Goal: Information Seeking & Learning: Learn about a topic

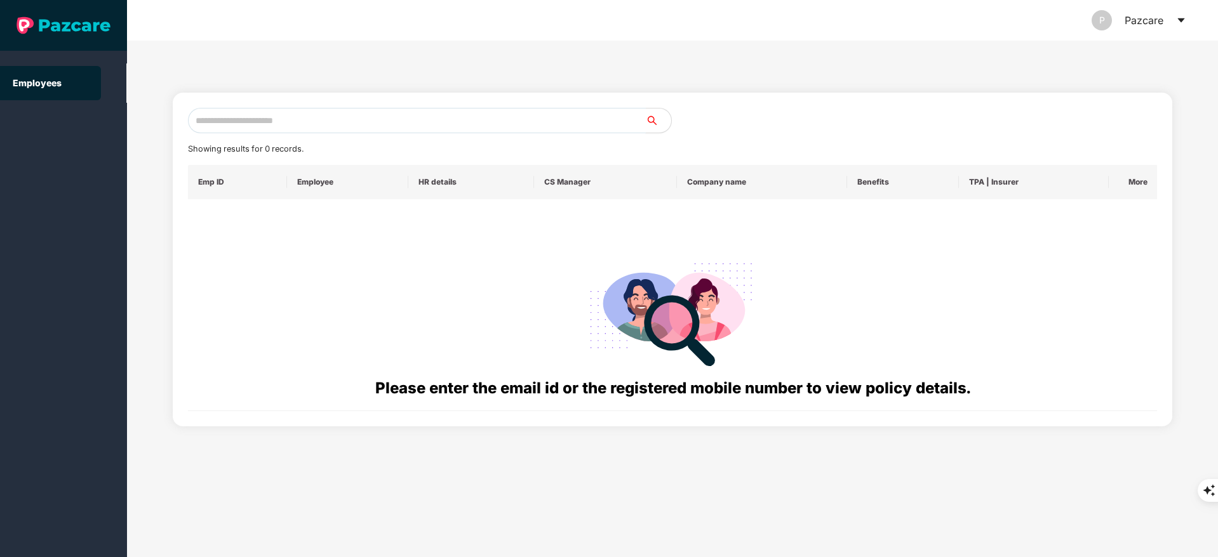
click at [256, 113] on input "text" at bounding box center [417, 120] width 458 height 25
paste input "**********"
type input "**********"
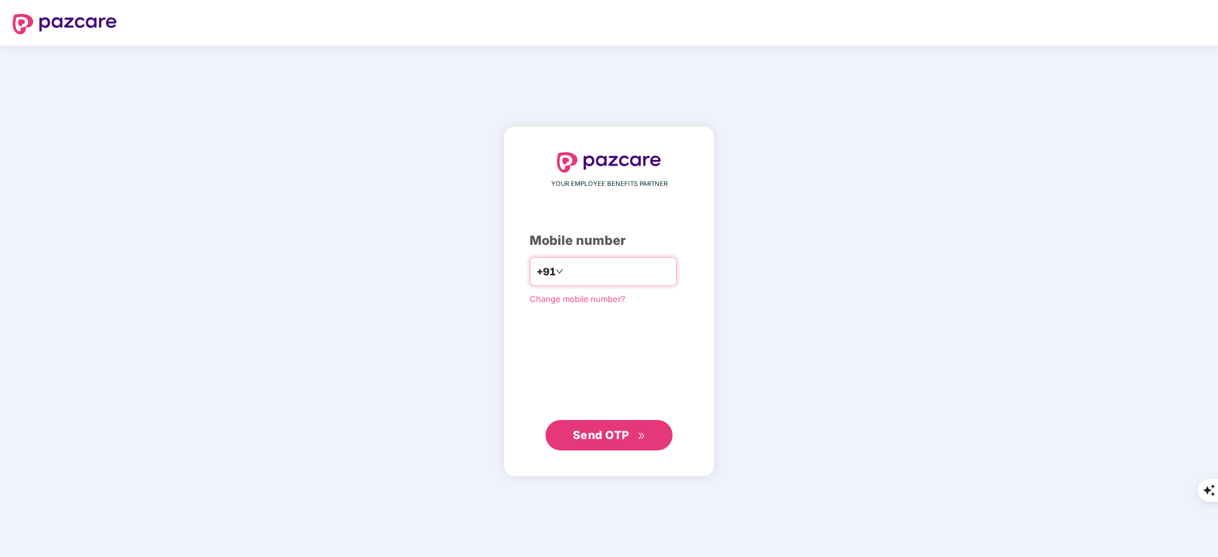
click at [570, 269] on input "number" at bounding box center [618, 272] width 104 height 20
type input "**********"
click at [601, 444] on button "Send OTP" at bounding box center [608, 435] width 127 height 30
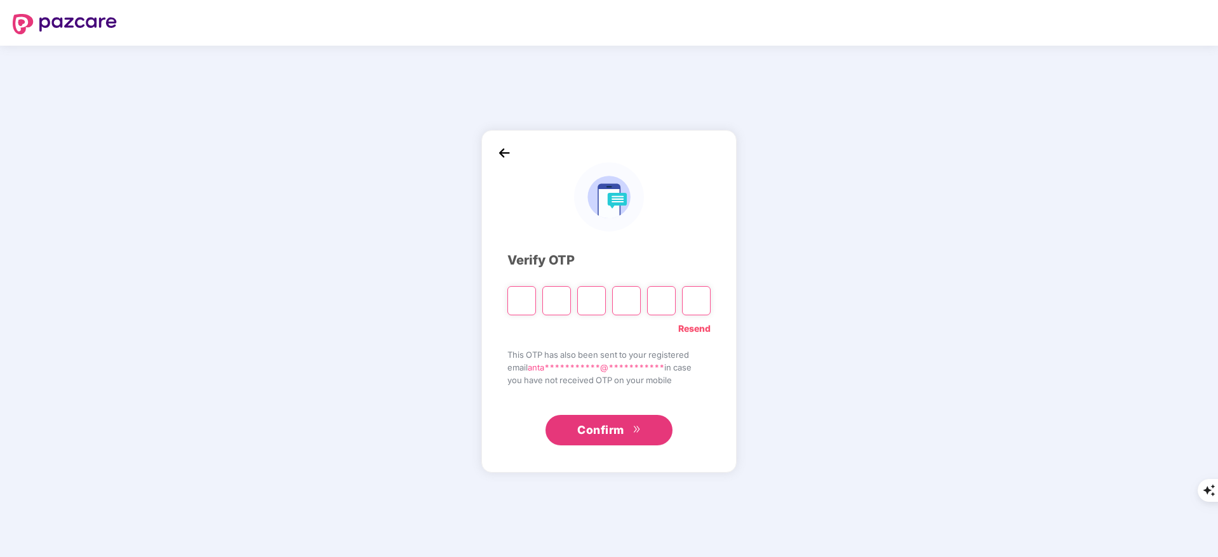
type input "*"
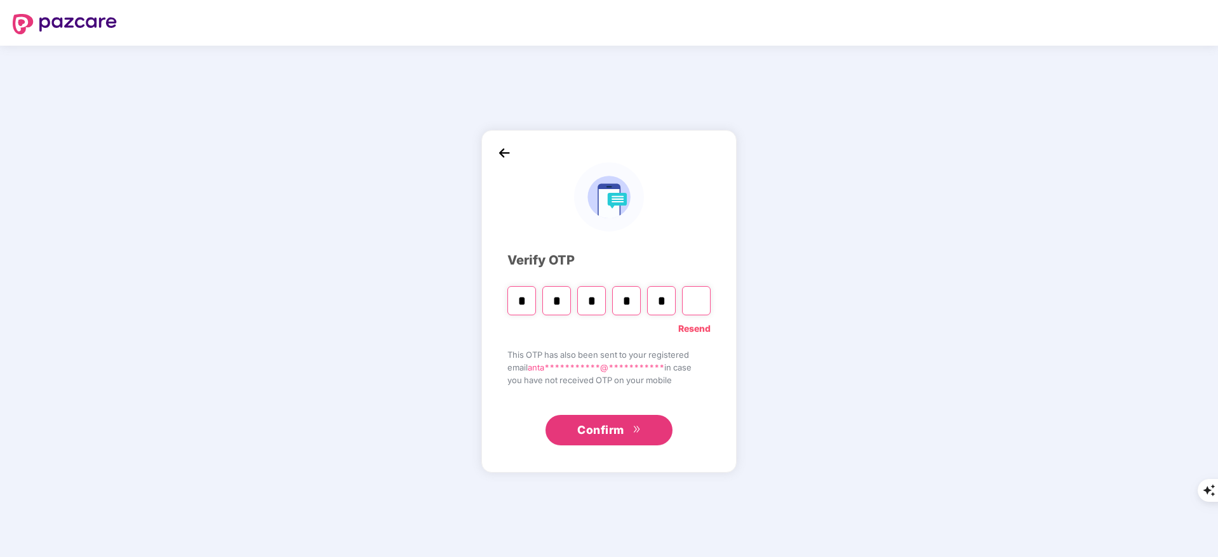
type input "*"
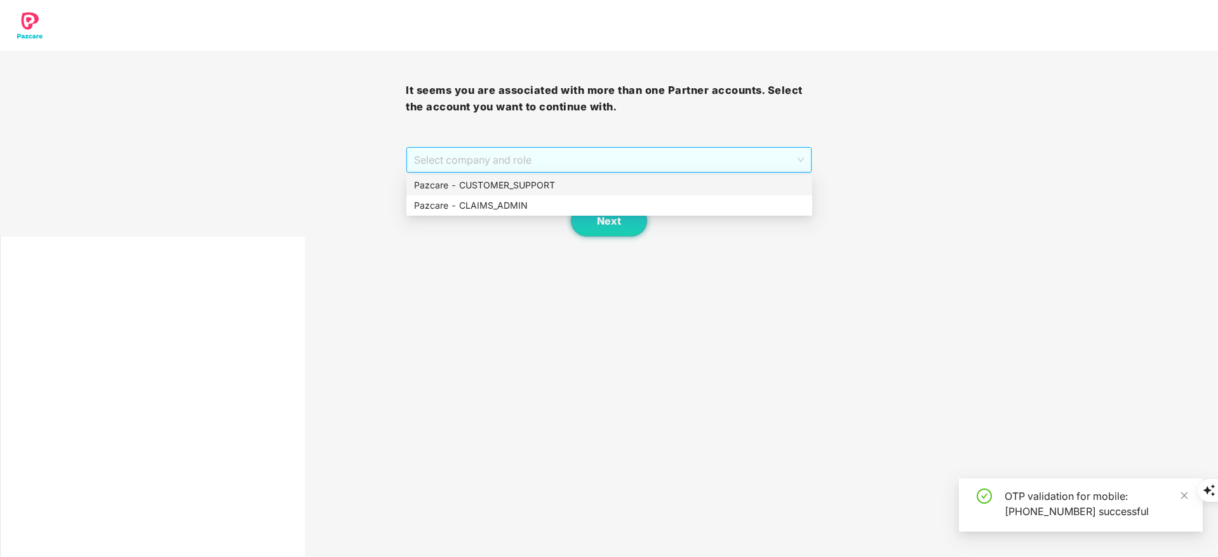
click at [442, 159] on span "Select company and role" at bounding box center [608, 160] width 389 height 24
click at [459, 188] on div "Pazcare - CUSTOMER_SUPPORT" at bounding box center [609, 185] width 390 height 14
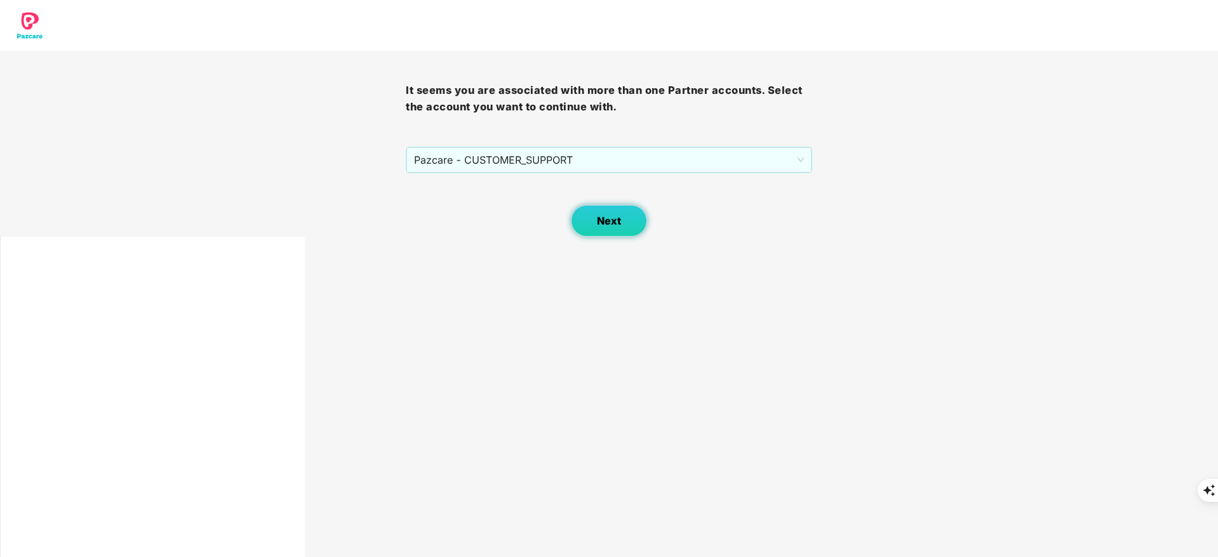
click at [589, 218] on button "Next" at bounding box center [609, 221] width 76 height 32
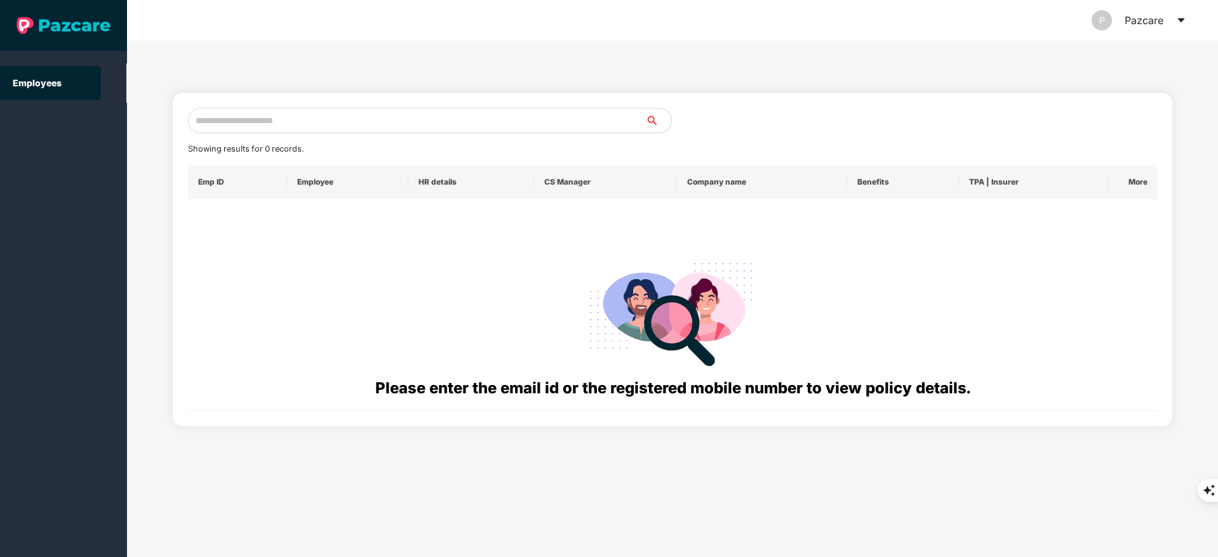
click at [222, 104] on div "Showing results for 0 records. Emp ID Employee HR details CS Manager Company na…" at bounding box center [673, 260] width 1000 height 334
click at [222, 108] on div "Showing results for 0 records. Emp ID Employee HR details CS Manager Company na…" at bounding box center [673, 260] width 1000 height 334
click at [222, 109] on input "text" at bounding box center [417, 120] width 458 height 25
paste input "**********"
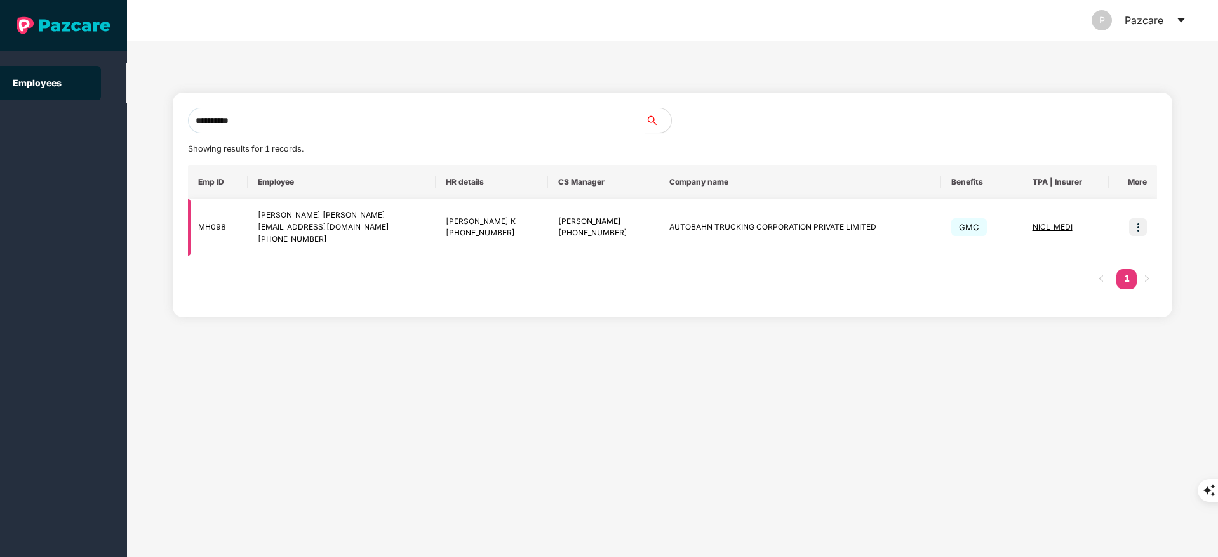
type input "**********"
click at [1139, 228] on img at bounding box center [1138, 227] width 18 height 18
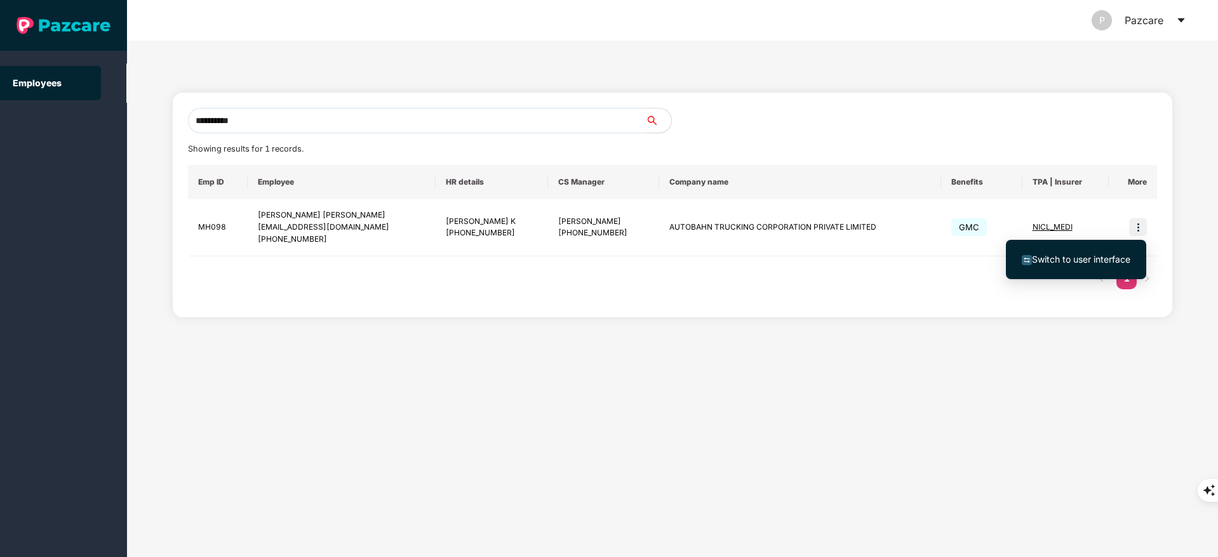
click at [1076, 256] on span "Switch to user interface" at bounding box center [1081, 259] width 98 height 11
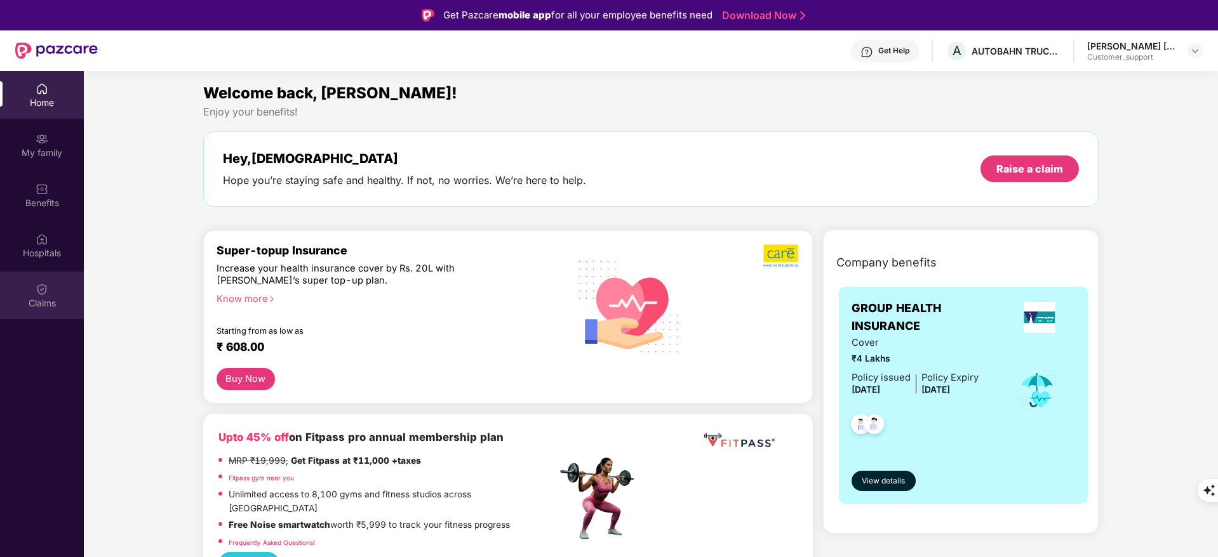
click at [36, 292] on img at bounding box center [42, 289] width 13 height 13
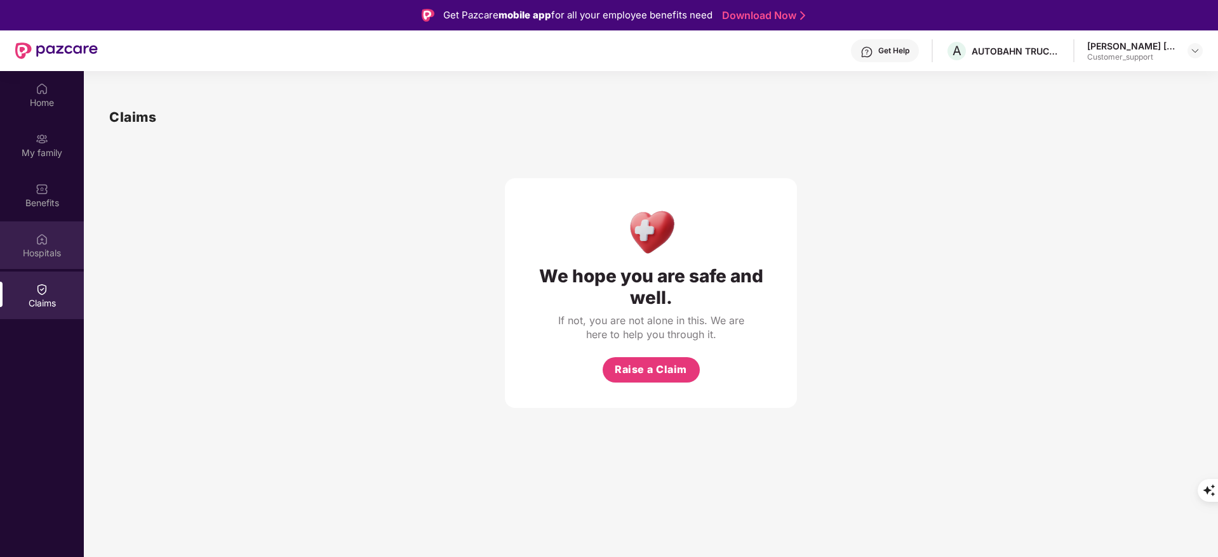
click at [29, 223] on div "Hospitals" at bounding box center [42, 246] width 84 height 48
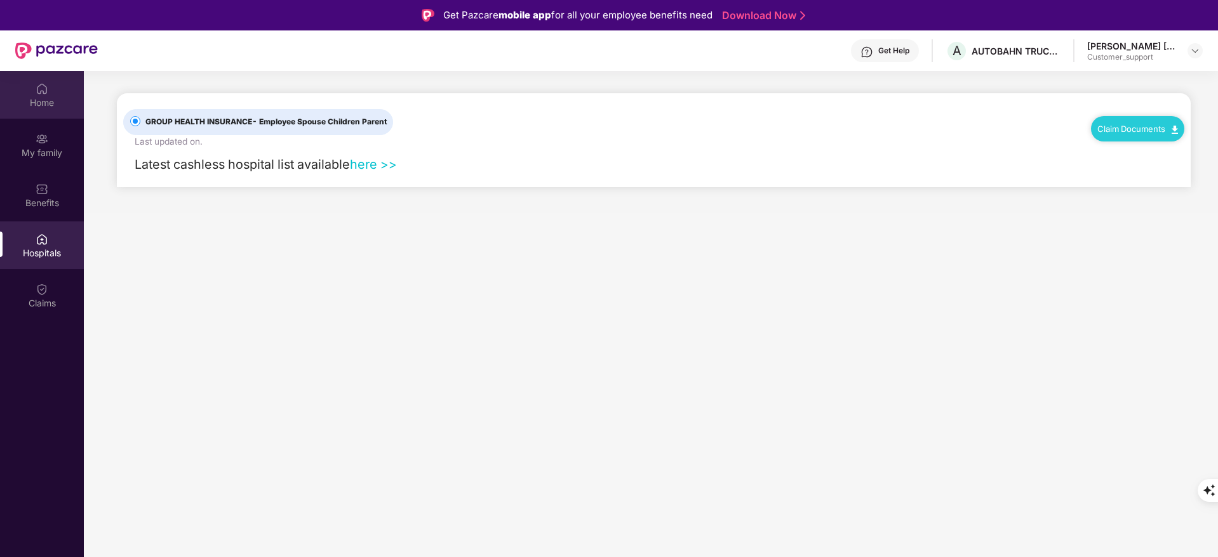
click at [51, 114] on div "Home" at bounding box center [42, 95] width 84 height 48
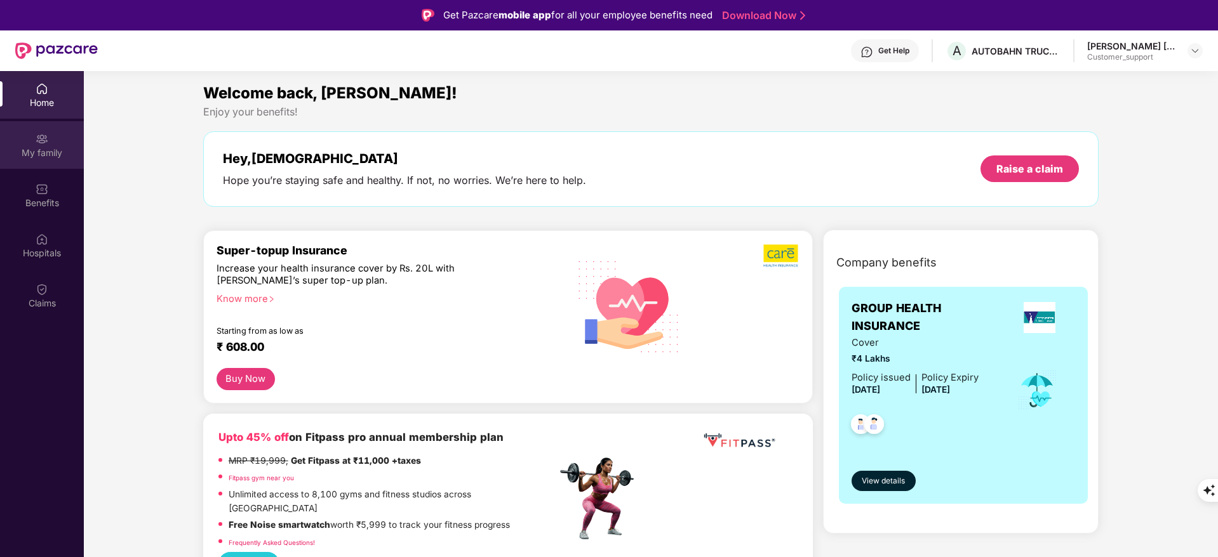
click at [49, 127] on div "My family" at bounding box center [42, 145] width 84 height 48
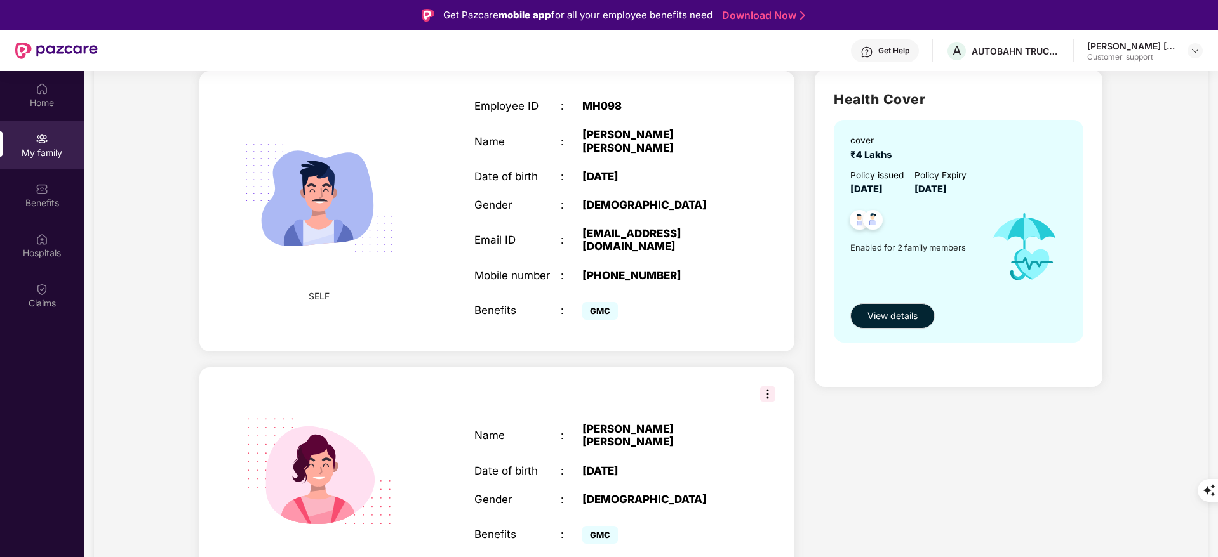
scroll to position [71, 0]
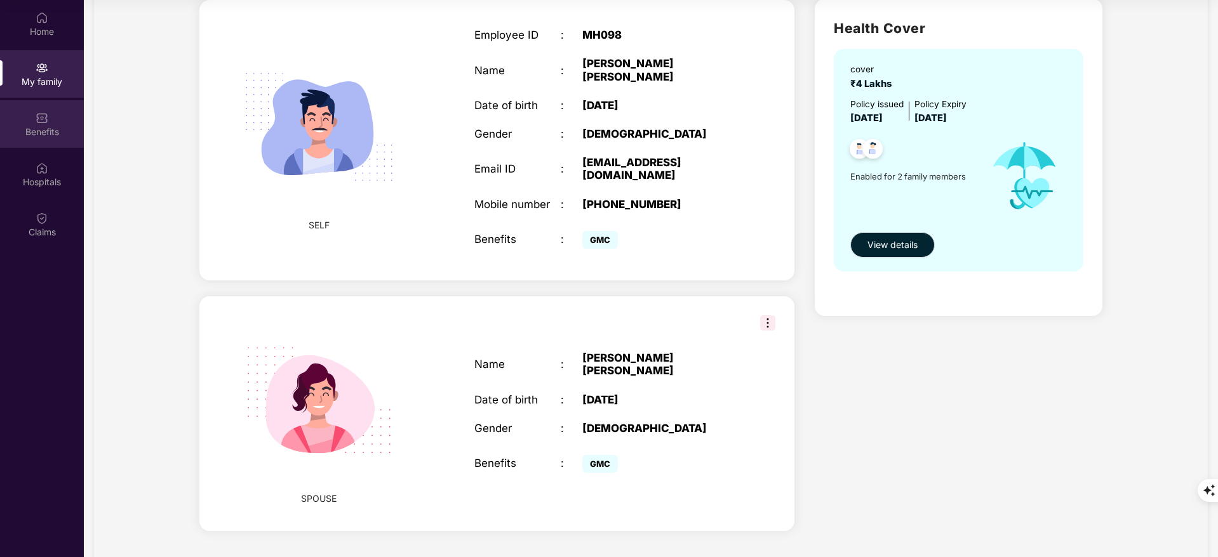
click at [56, 128] on div "Benefits" at bounding box center [42, 132] width 84 height 13
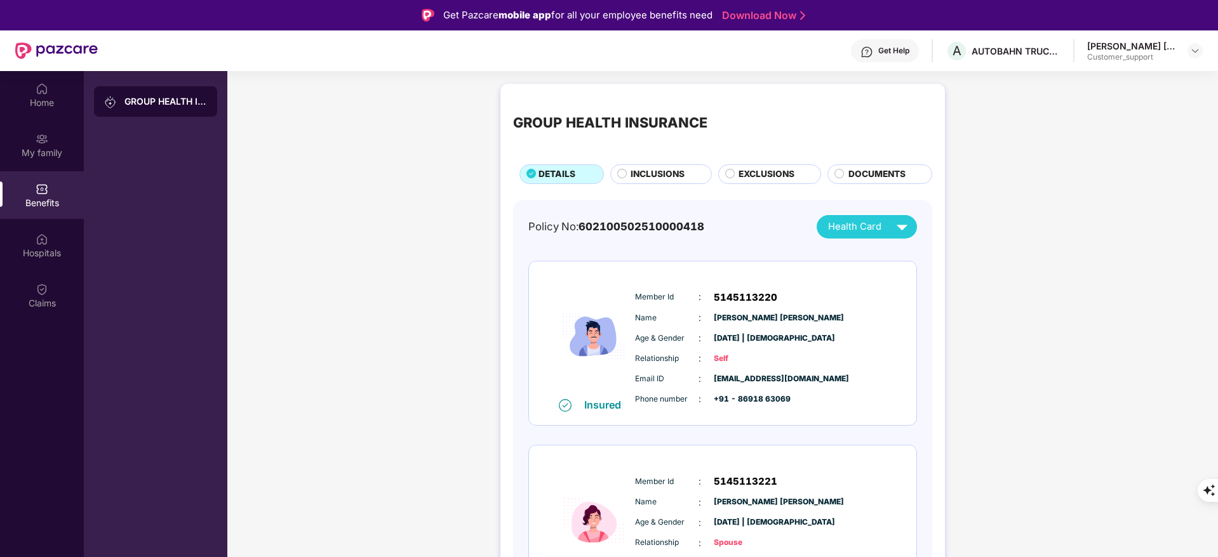
click at [643, 175] on span "INCLUSIONS" at bounding box center [657, 175] width 54 height 14
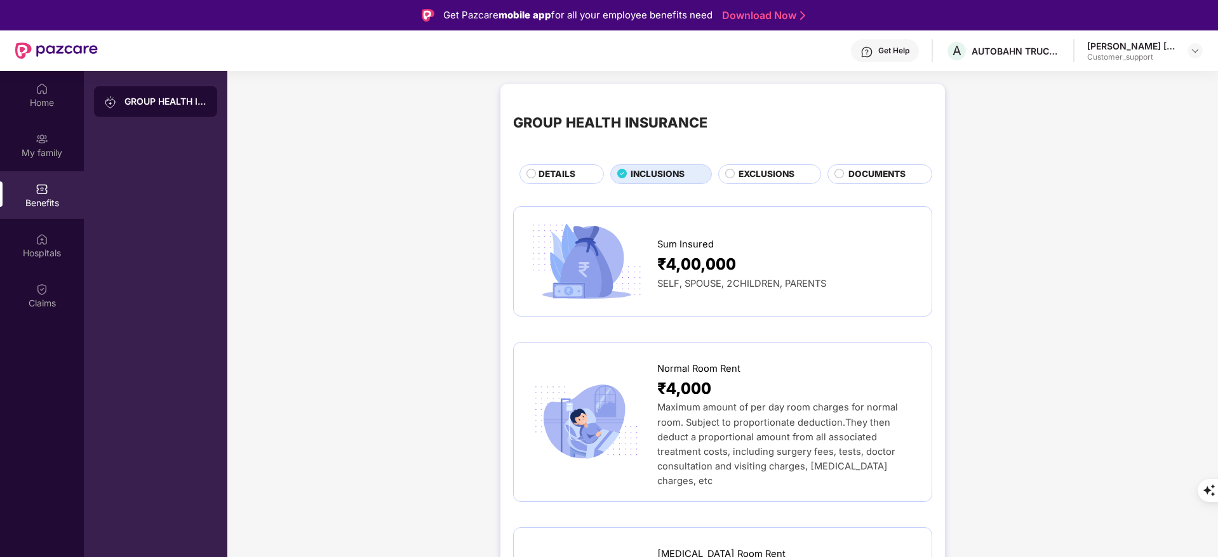
click at [550, 163] on div "GROUP HEALTH INSURANCE DETAILS INCLUSIONS EXCLUSIONS DOCUMENTS" at bounding box center [722, 140] width 419 height 88
click at [550, 169] on span "DETAILS" at bounding box center [556, 175] width 37 height 14
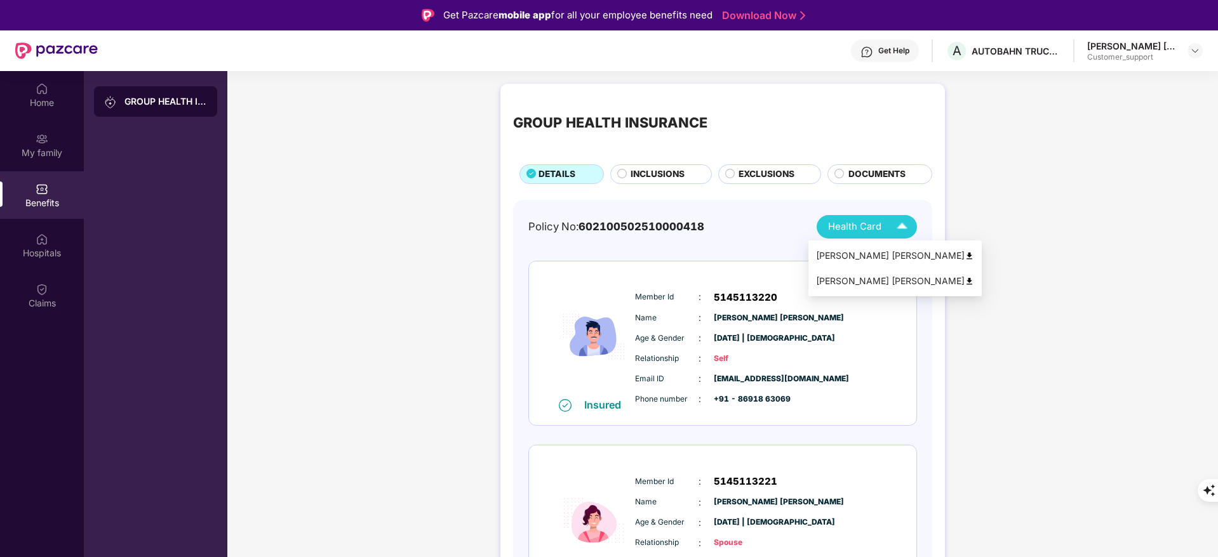
click at [894, 219] on img at bounding box center [902, 227] width 22 height 22
click at [912, 269] on li "Mayuri Vaibhav Lohar" at bounding box center [894, 281] width 173 height 25
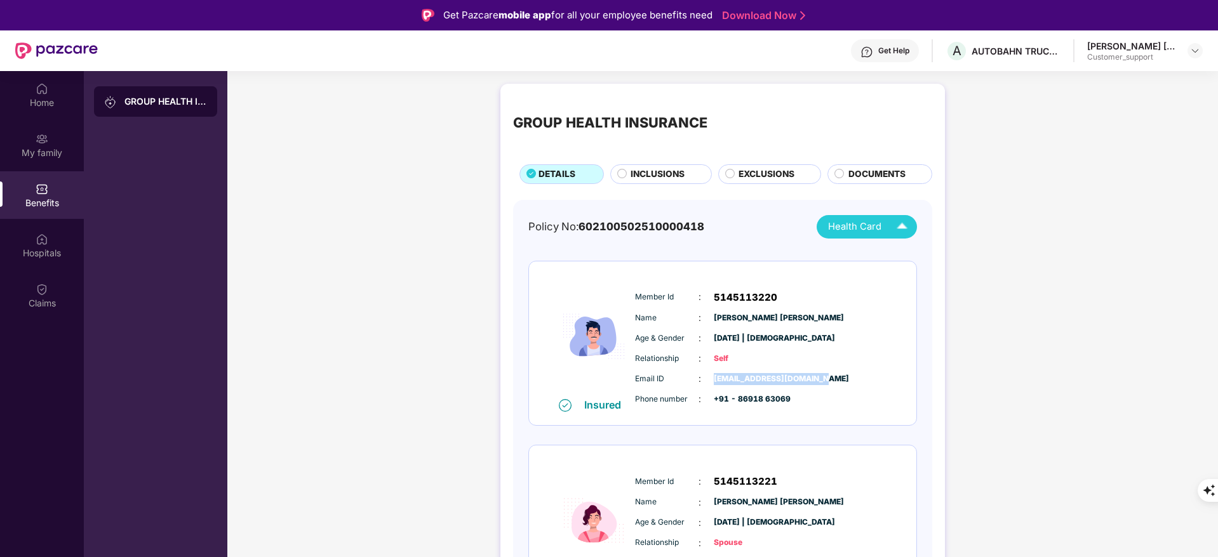
drag, startPoint x: 709, startPoint y: 385, endPoint x: 823, endPoint y: 376, distance: 114.6
click at [823, 376] on div "Email ID : vaibhavlohar22@gmail.com" at bounding box center [761, 379] width 252 height 14
copy span "vaibhavlohar22@gmail.com"
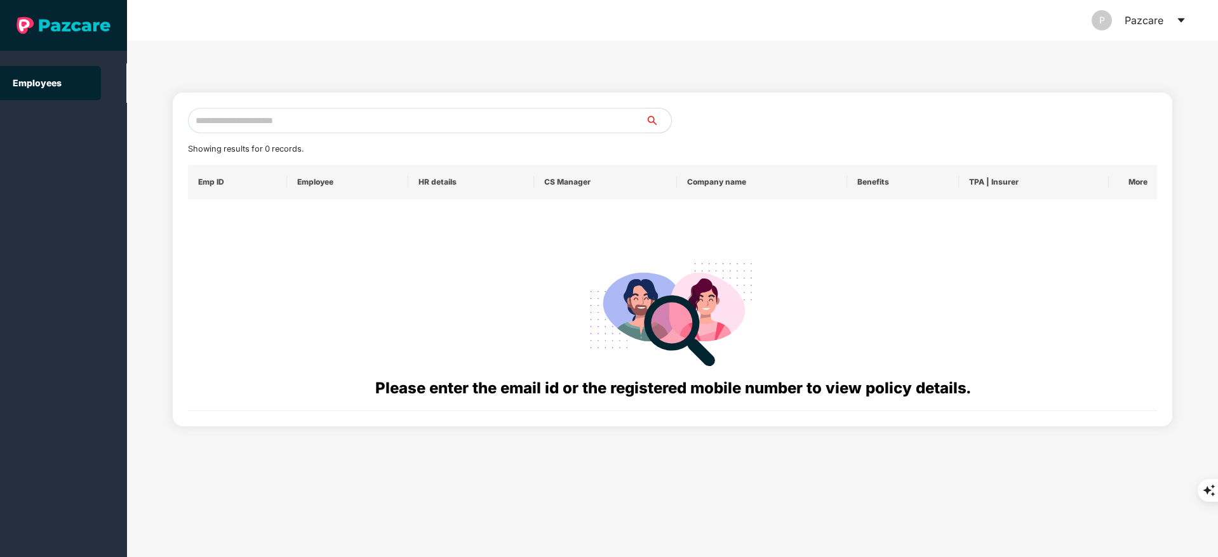
click at [253, 128] on input "text" at bounding box center [417, 120] width 458 height 25
paste input "**********"
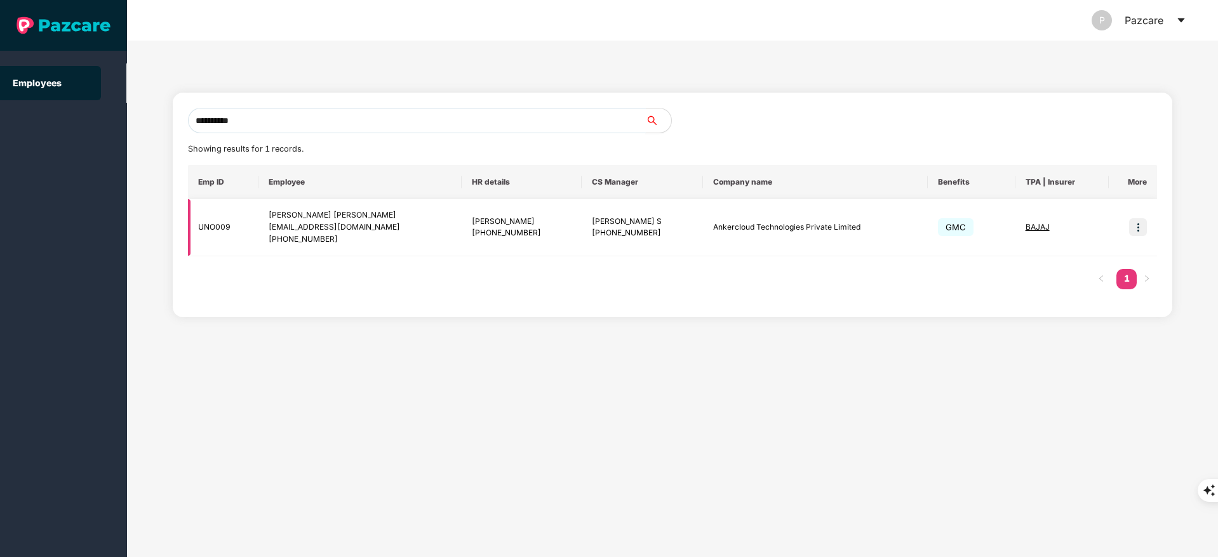
type input "**********"
click at [1139, 225] on img at bounding box center [1138, 227] width 18 height 18
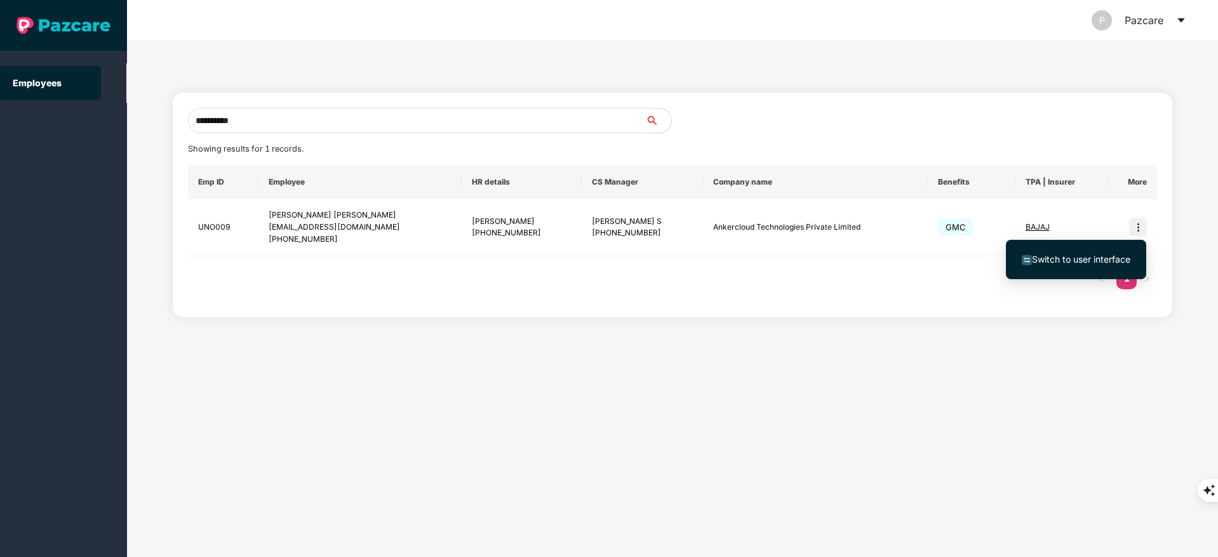
click at [1038, 255] on span "Switch to user interface" at bounding box center [1081, 259] width 98 height 11
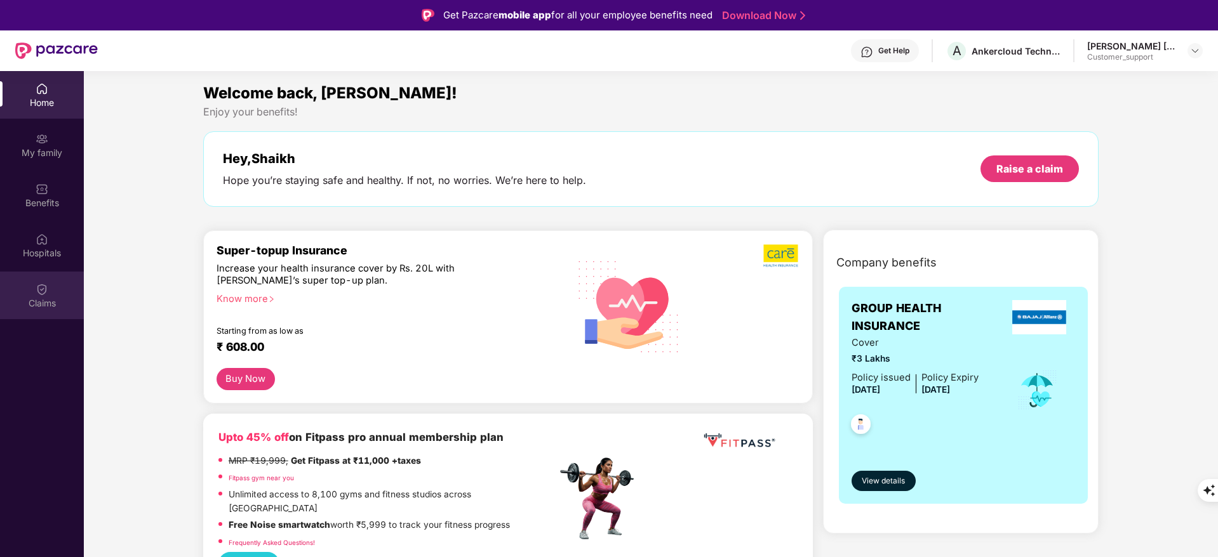
click at [42, 303] on div "Claims" at bounding box center [42, 303] width 84 height 13
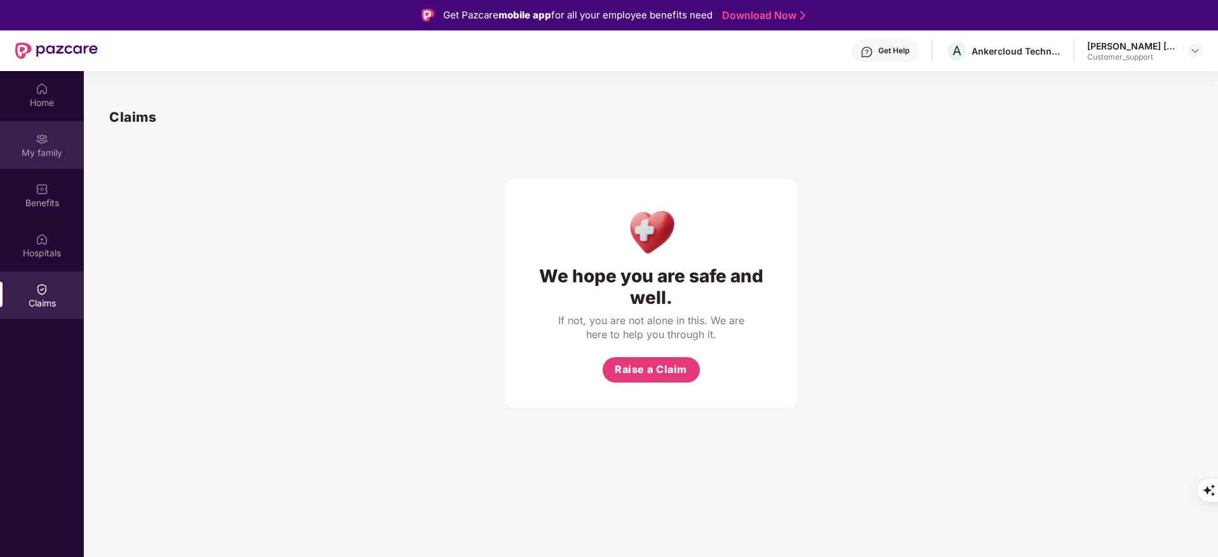
click at [50, 166] on div "My family" at bounding box center [42, 145] width 84 height 48
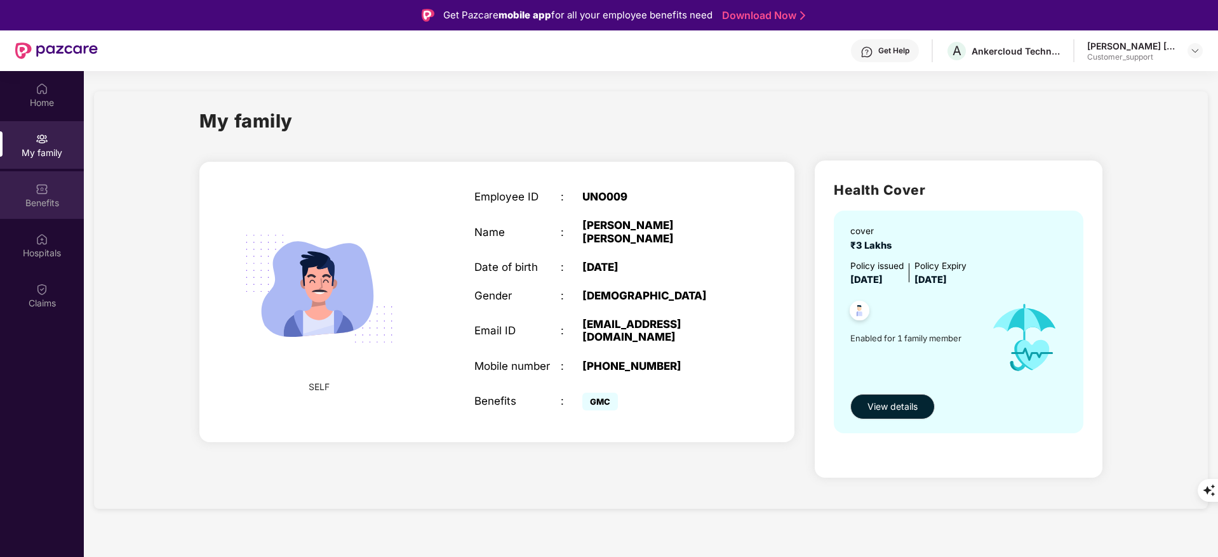
click at [37, 199] on div "Benefits" at bounding box center [42, 203] width 84 height 13
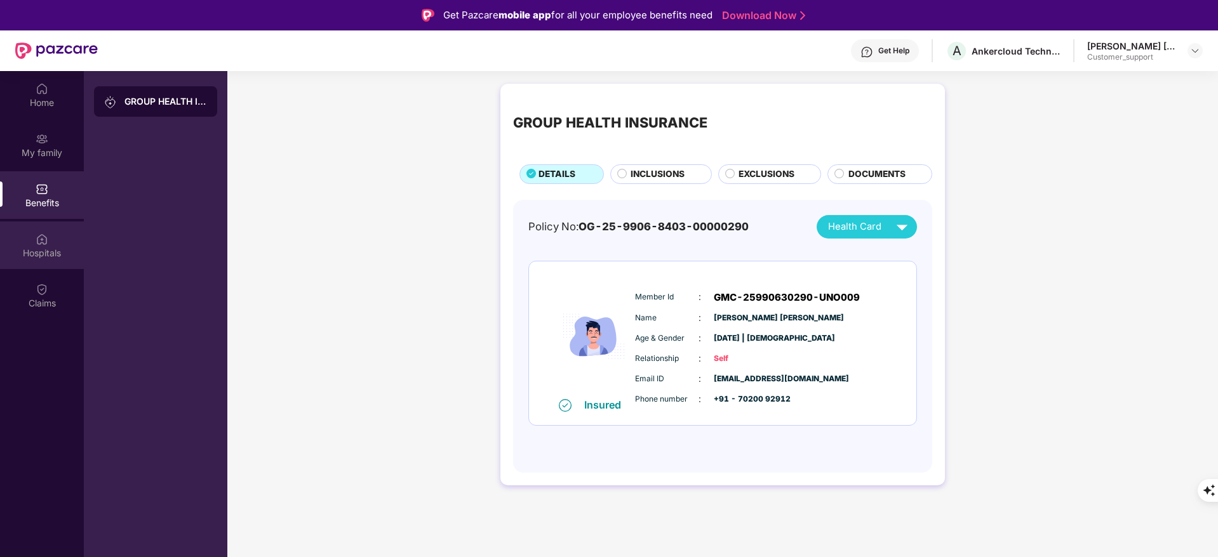
click at [29, 260] on div "Hospitals" at bounding box center [42, 246] width 84 height 48
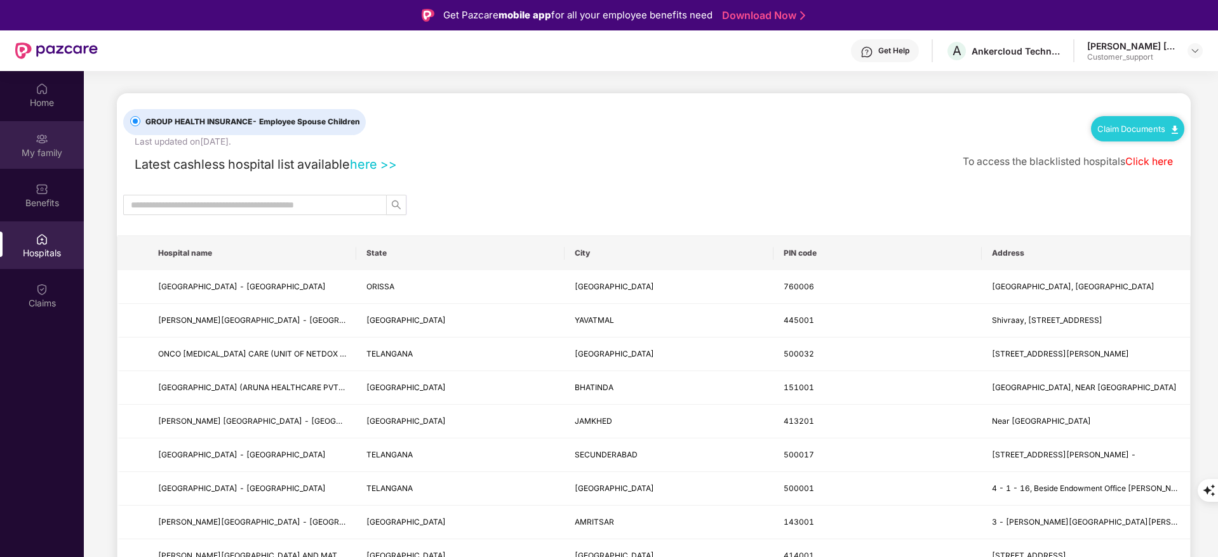
click at [43, 135] on img at bounding box center [42, 139] width 13 height 13
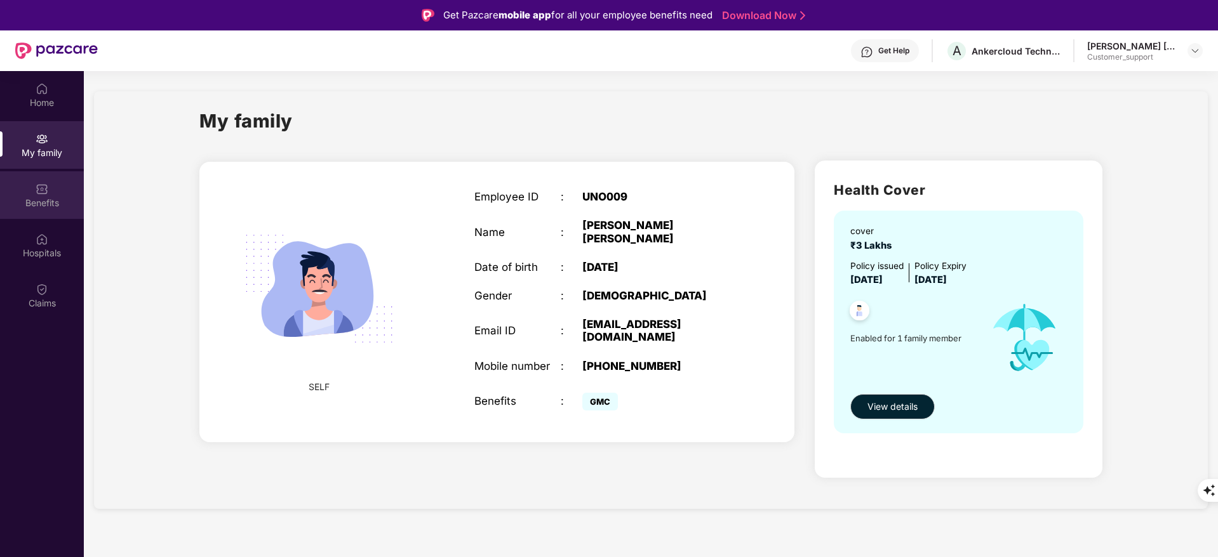
click at [53, 197] on div "Benefits" at bounding box center [42, 203] width 84 height 13
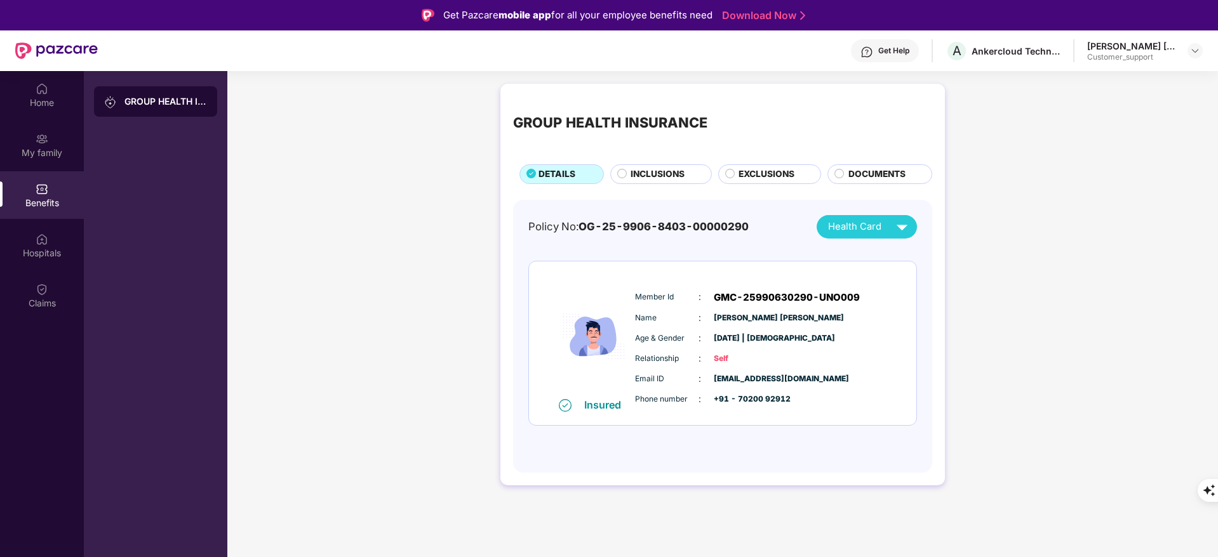
click at [646, 183] on div "INCLUSIONS" at bounding box center [664, 176] width 80 height 16
